Goal: Find specific page/section

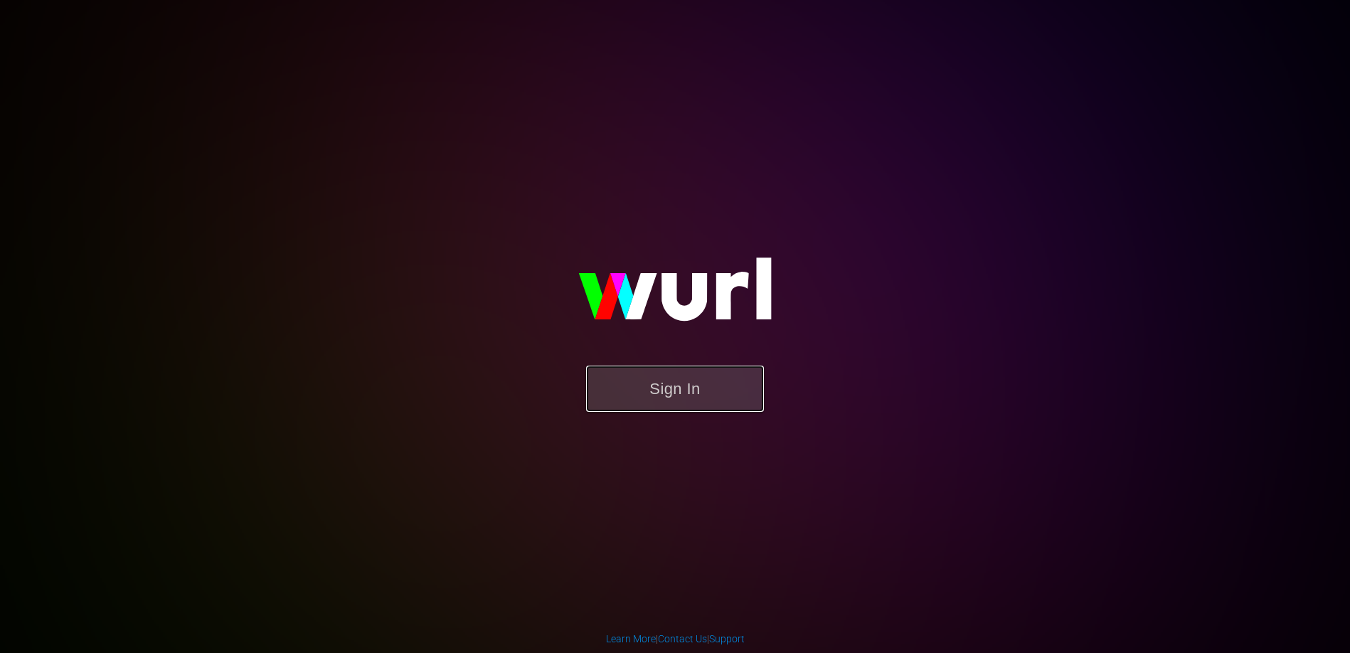
click at [674, 396] on button "Sign In" at bounding box center [675, 389] width 178 height 46
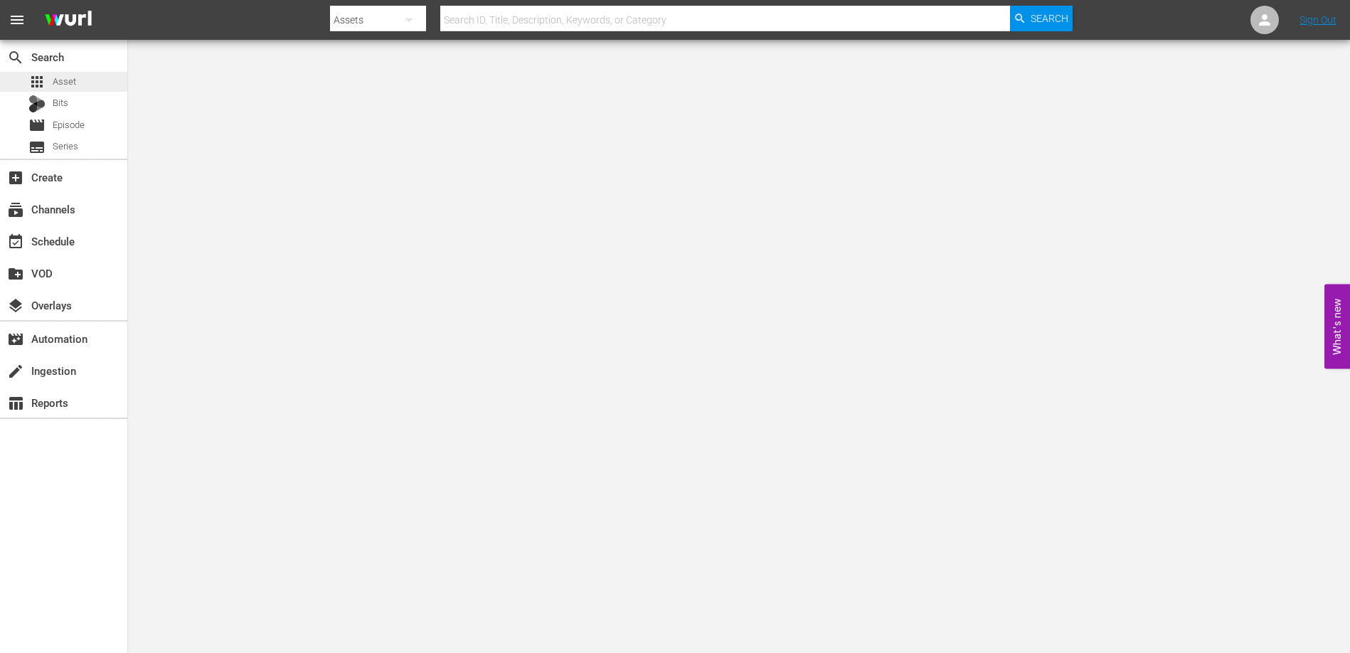
click at [59, 75] on span "Asset" at bounding box center [64, 82] width 23 height 14
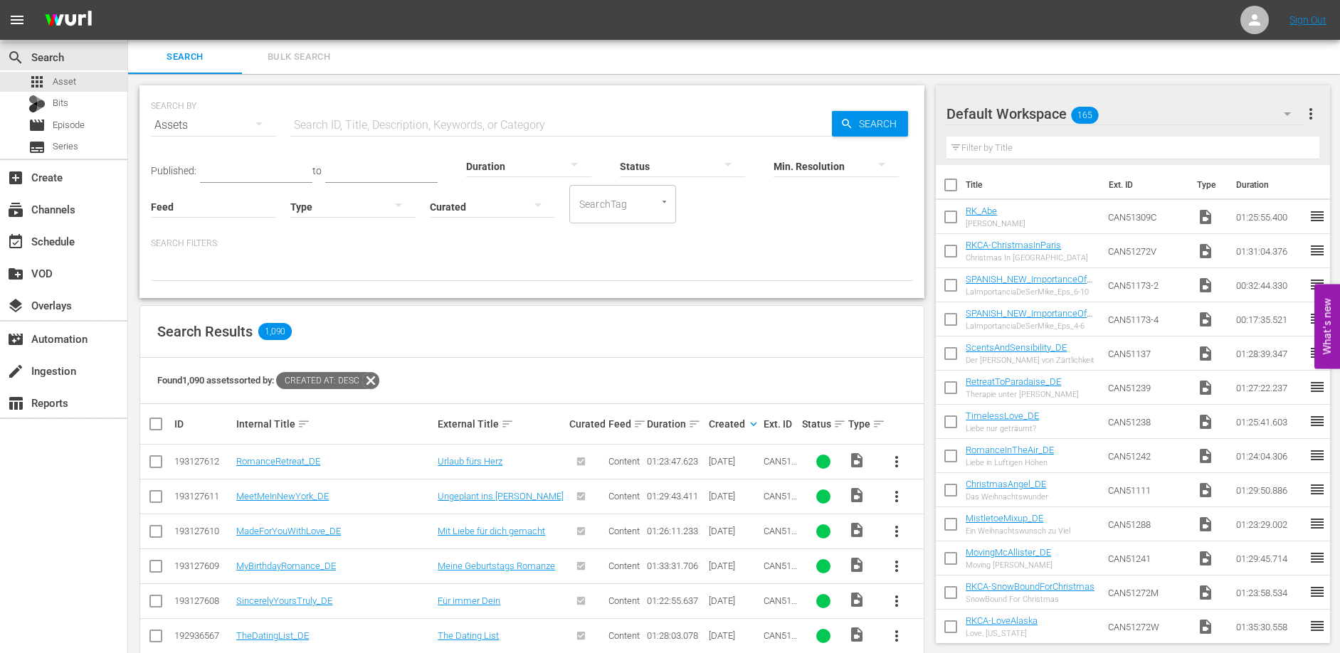
click at [378, 121] on input "text" at bounding box center [560, 125] width 541 height 34
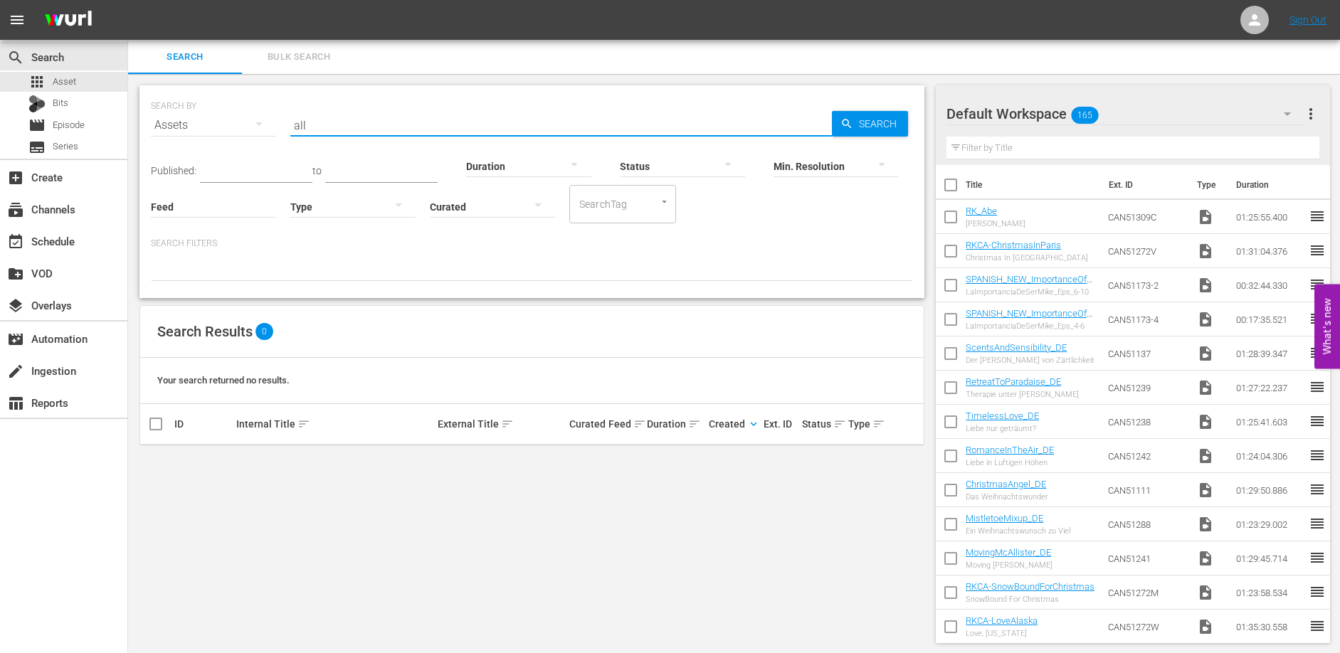
type input "all aboard"
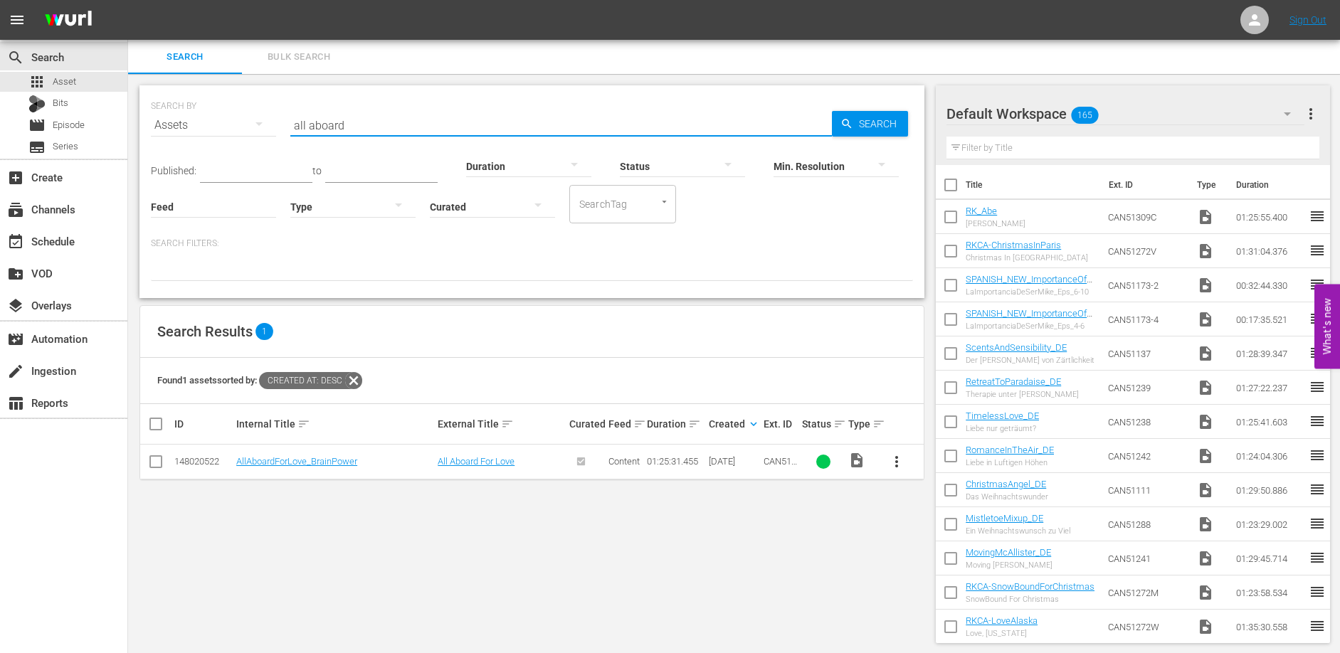
click at [395, 132] on input "all aboard" at bounding box center [560, 125] width 541 height 34
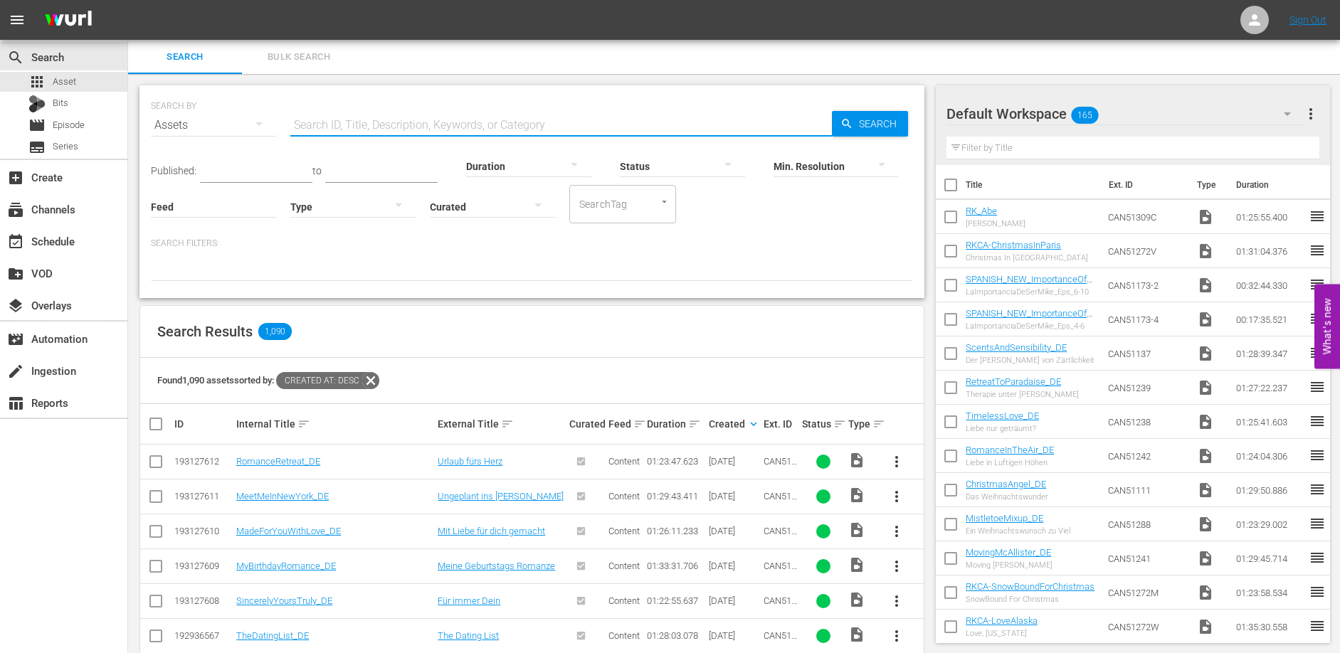
click at [824, 254] on div "Search Filters:" at bounding box center [532, 259] width 762 height 43
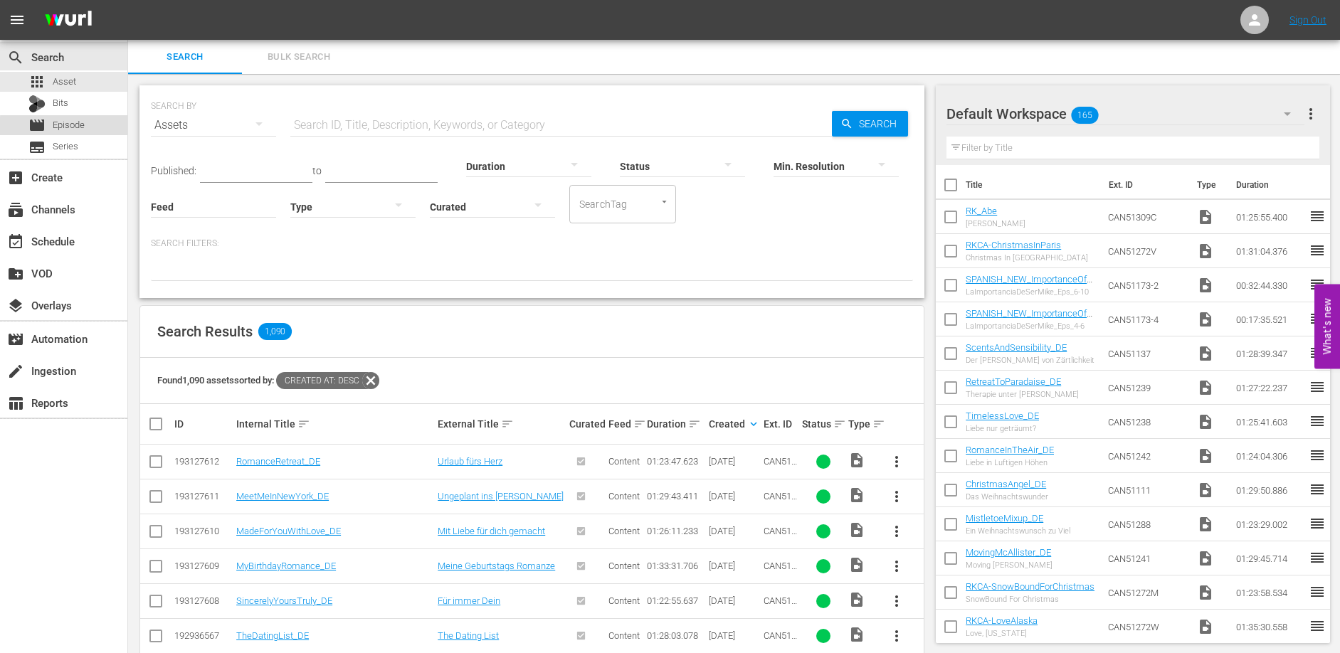
click at [80, 128] on span "Episode" at bounding box center [69, 125] width 32 height 14
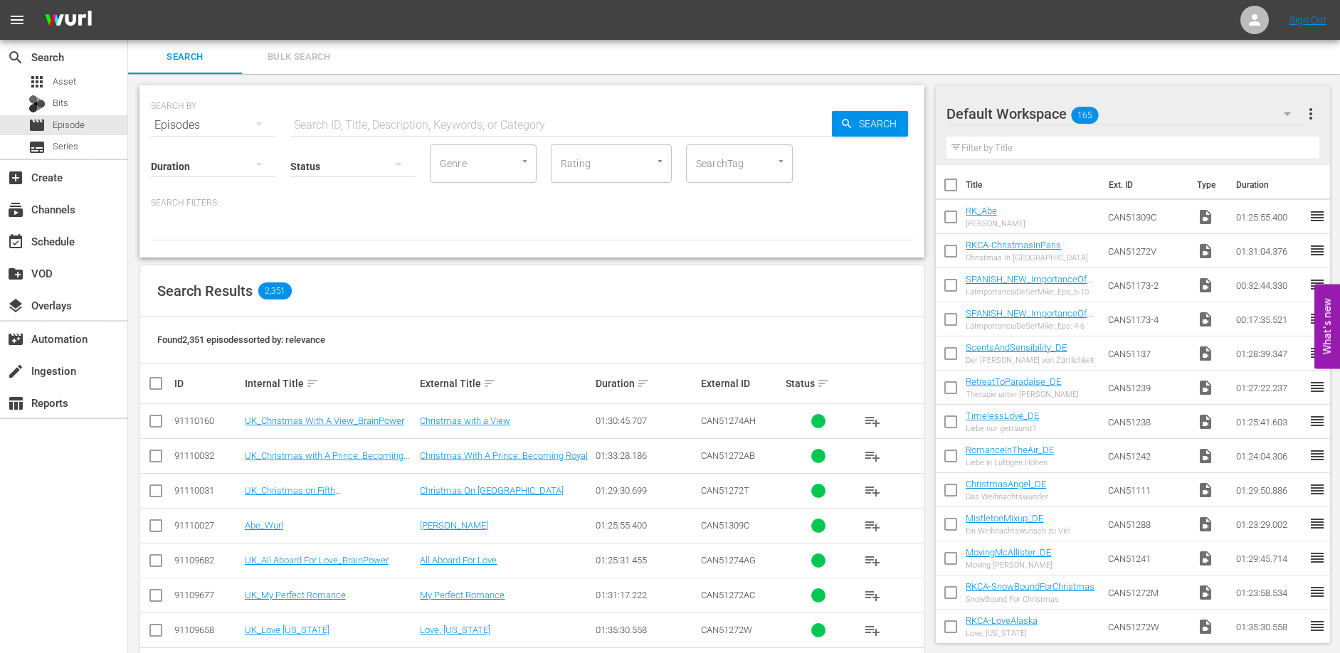
click at [342, 127] on input "text" at bounding box center [560, 125] width 541 height 34
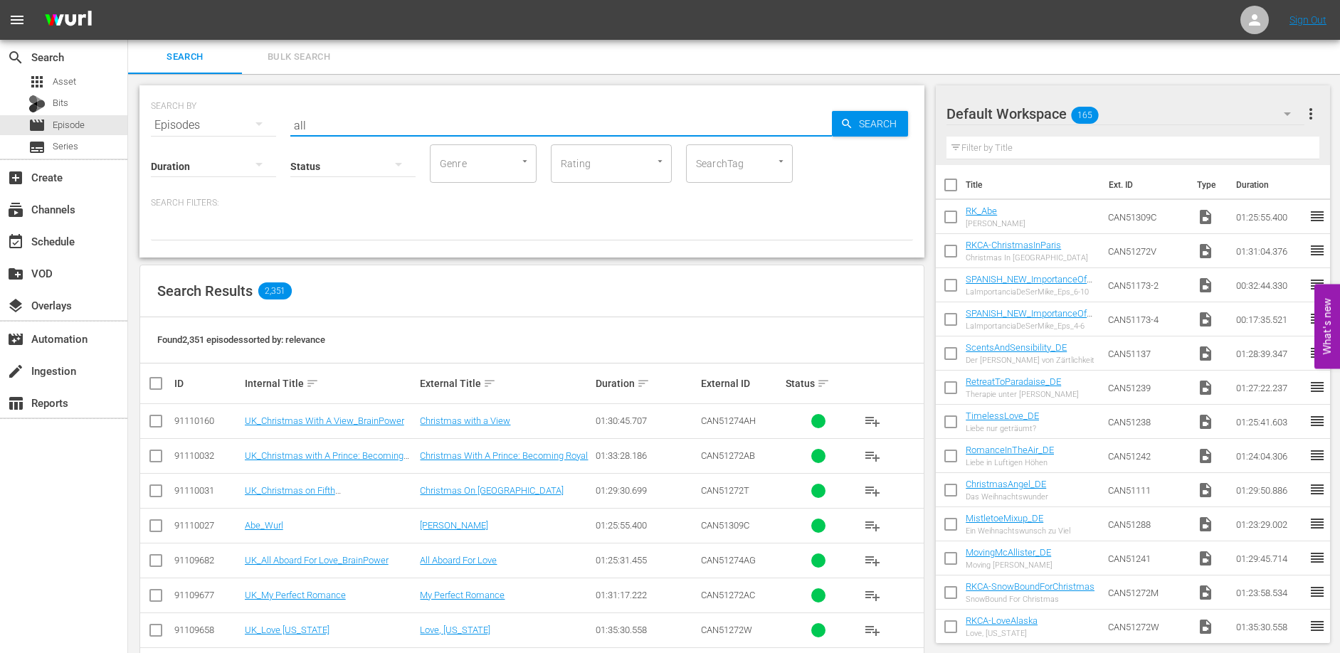
type input "all aboard"
